Goal: Task Accomplishment & Management: Manage account settings

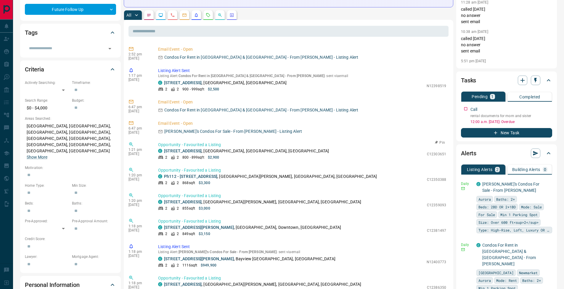
scroll to position [5, 0]
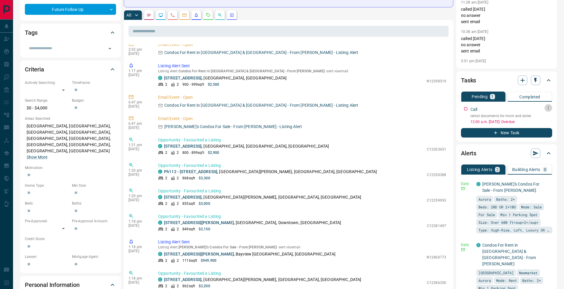
click at [550, 108] on icon "button" at bounding box center [548, 107] width 5 height 5
click at [543, 117] on li "Edit" at bounding box center [539, 119] width 26 height 9
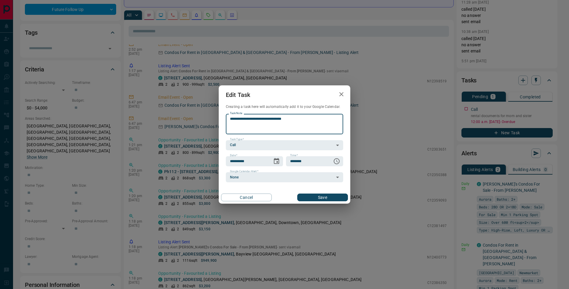
drag, startPoint x: 294, startPoint y: 118, endPoint x: 223, endPoint y: 119, distance: 70.8
click at [223, 119] on div "**********" at bounding box center [285, 143] width 132 height 78
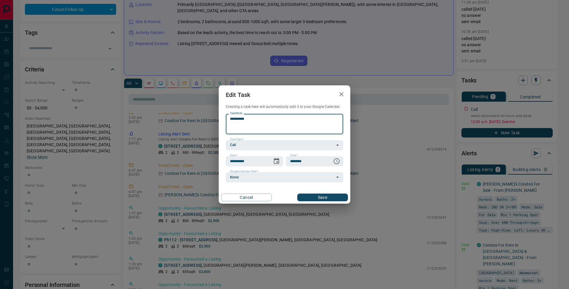
type textarea "*********"
click at [329, 197] on button "Save" at bounding box center [322, 197] width 51 height 8
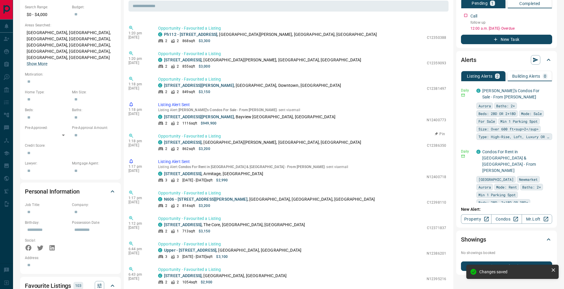
scroll to position [0, 0]
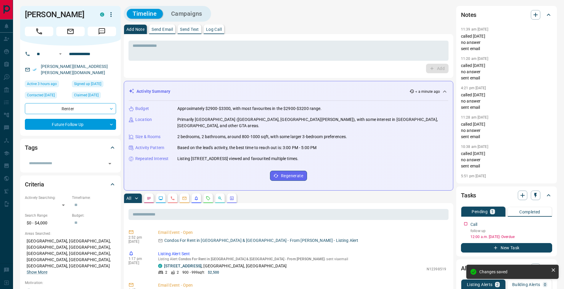
click at [157, 40] on div "* ​" at bounding box center [289, 50] width 320 height 22
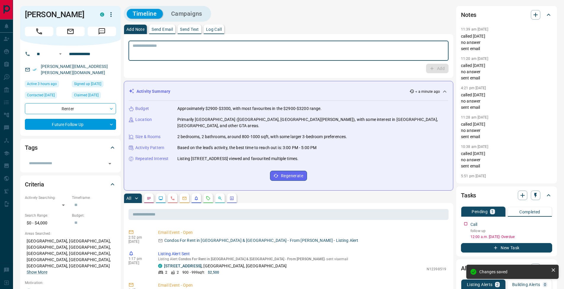
click at [160, 48] on textarea at bounding box center [289, 50] width 312 height 15
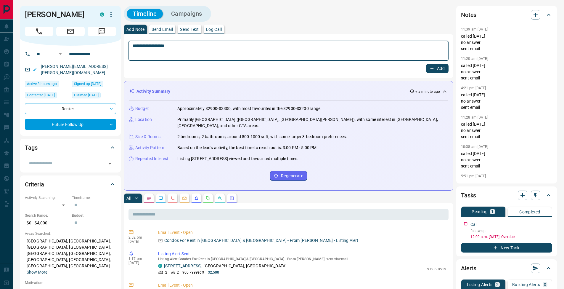
type textarea "**********"
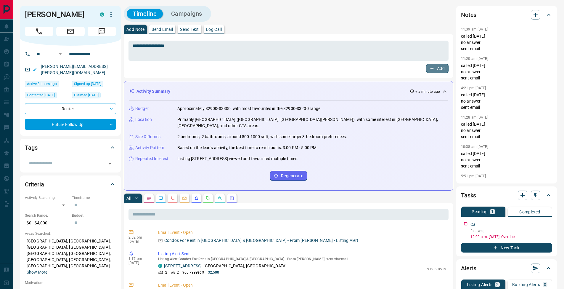
click at [433, 70] on icon "button" at bounding box center [432, 68] width 5 height 5
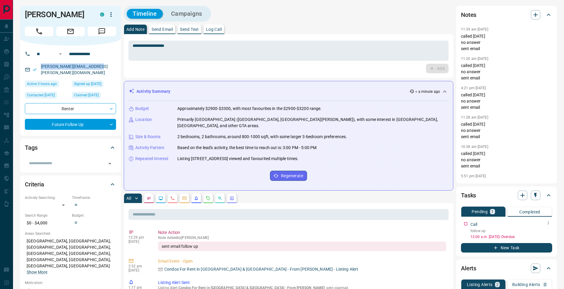
click at [550, 224] on icon "button" at bounding box center [548, 222] width 5 height 5
click at [547, 232] on li "Edit" at bounding box center [539, 234] width 26 height 9
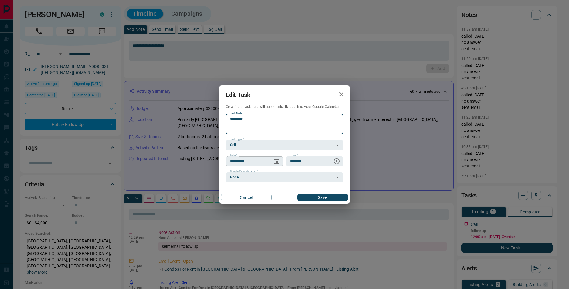
click at [276, 161] on icon "Choose date, selected date is Sep 12, 2025" at bounding box center [276, 161] width 7 height 7
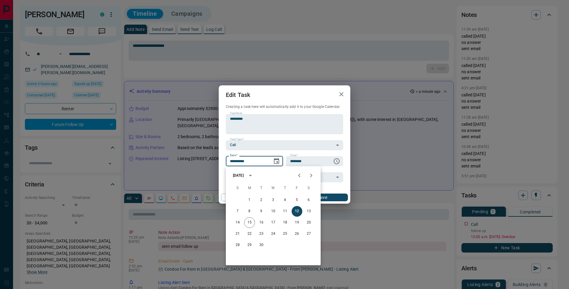
click at [316, 176] on button "Next month" at bounding box center [311, 175] width 12 height 12
click at [301, 177] on icon "Previous month" at bounding box center [299, 175] width 7 height 7
click at [314, 175] on icon "Next month" at bounding box center [311, 175] width 7 height 7
click at [260, 212] on button "7" at bounding box center [261, 211] width 11 height 11
type input "**********"
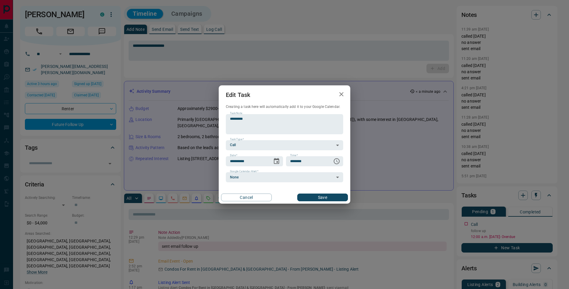
click at [332, 196] on button "Save" at bounding box center [322, 197] width 51 height 8
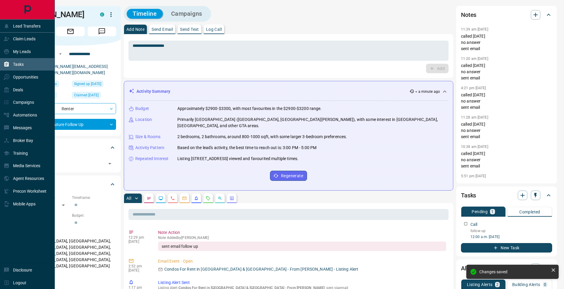
click at [4, 66] on icon at bounding box center [7, 64] width 6 height 6
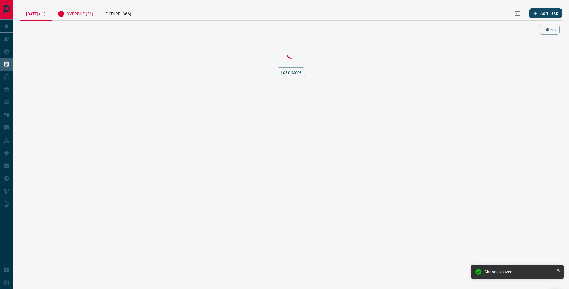
drag, startPoint x: 91, startPoint y: 16, endPoint x: 93, endPoint y: 19, distance: 3.4
click at [91, 16] on div "Overdue (31)" at bounding box center [76, 13] width 48 height 15
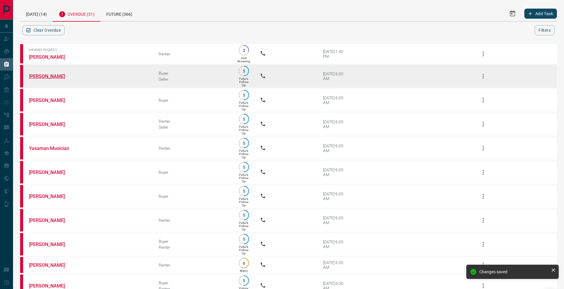
click at [48, 76] on link "[PERSON_NAME]" at bounding box center [51, 76] width 44 height 6
